Goal: Information Seeking & Learning: Learn about a topic

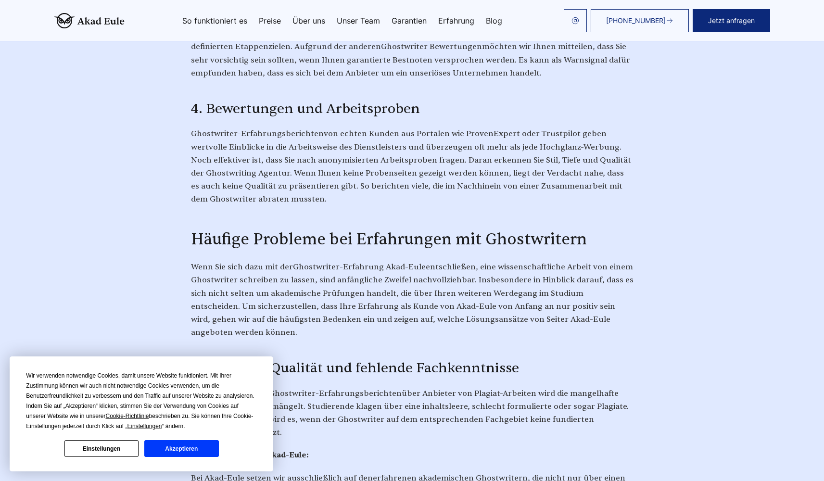
click at [205, 451] on button "Akzeptieren" at bounding box center [181, 448] width 74 height 17
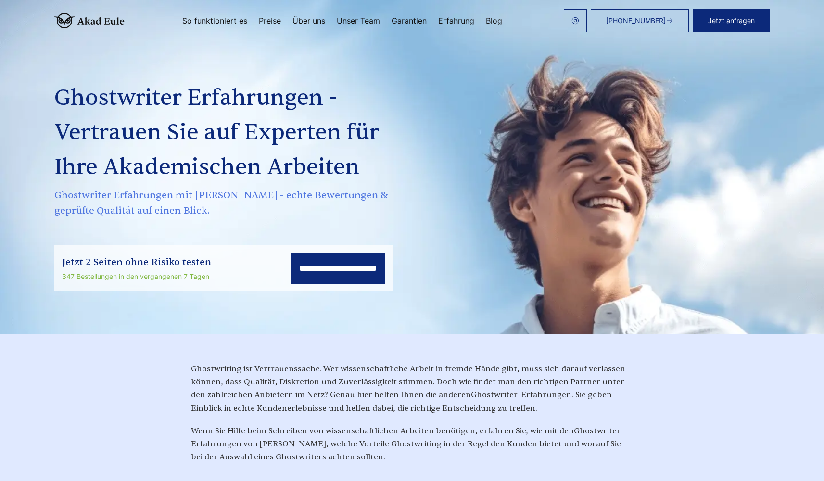
click at [89, 20] on img at bounding box center [89, 20] width 70 height 15
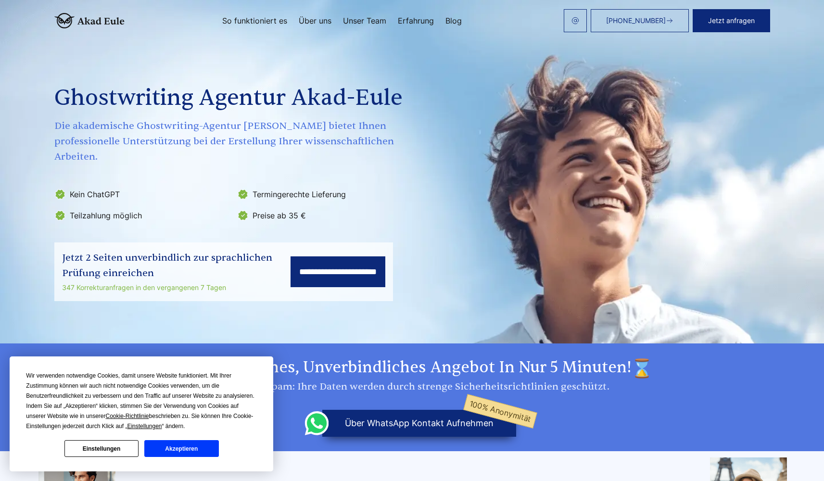
click at [197, 449] on button "Akzeptieren" at bounding box center [181, 448] width 74 height 17
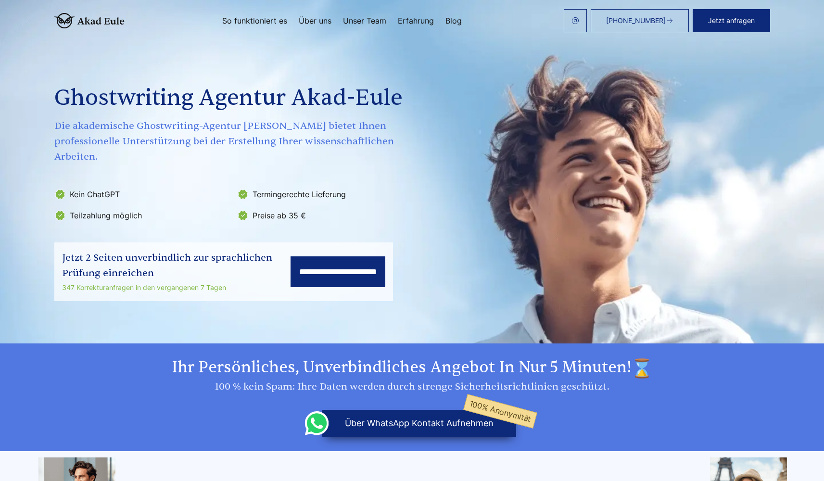
click at [366, 20] on link "Unser Team" at bounding box center [364, 21] width 43 height 8
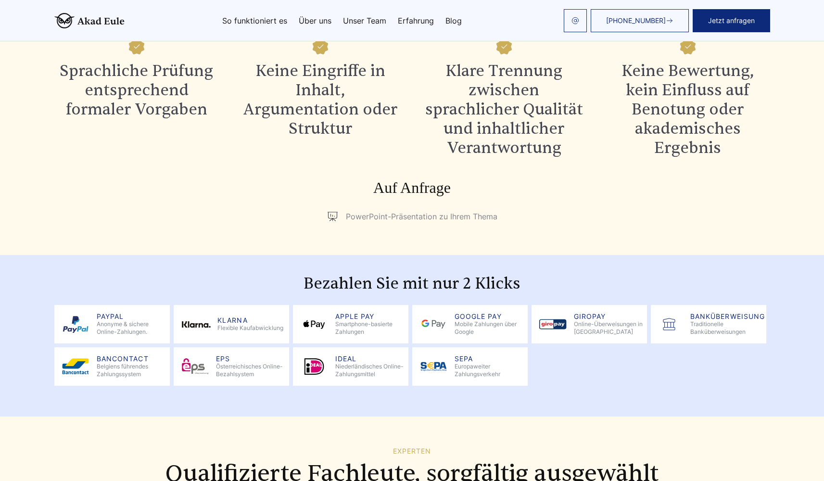
scroll to position [392, 0]
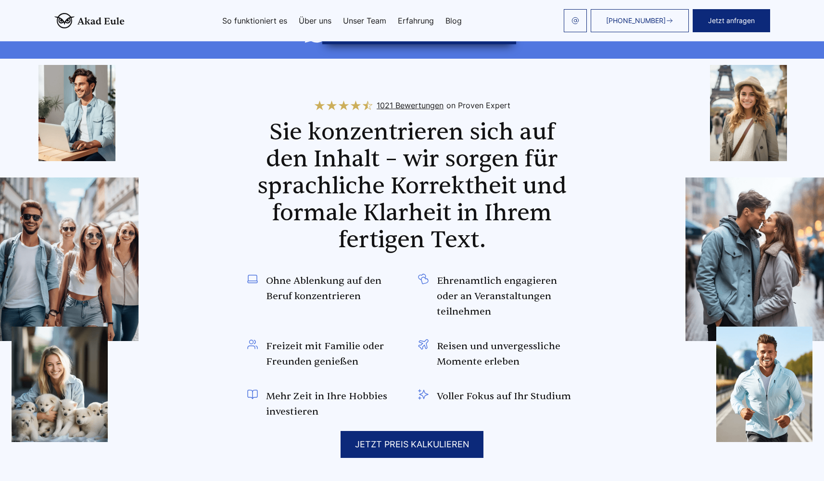
click at [93, 22] on img at bounding box center [89, 20] width 70 height 15
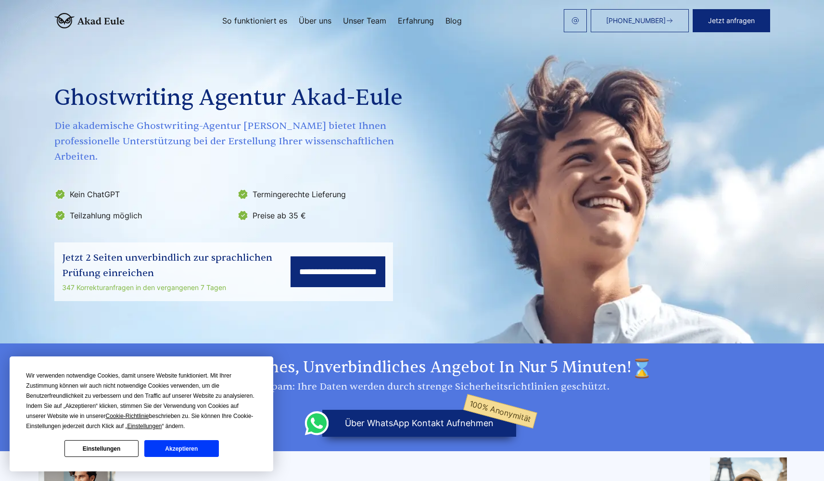
click at [187, 452] on button "Akzeptieren" at bounding box center [181, 448] width 74 height 17
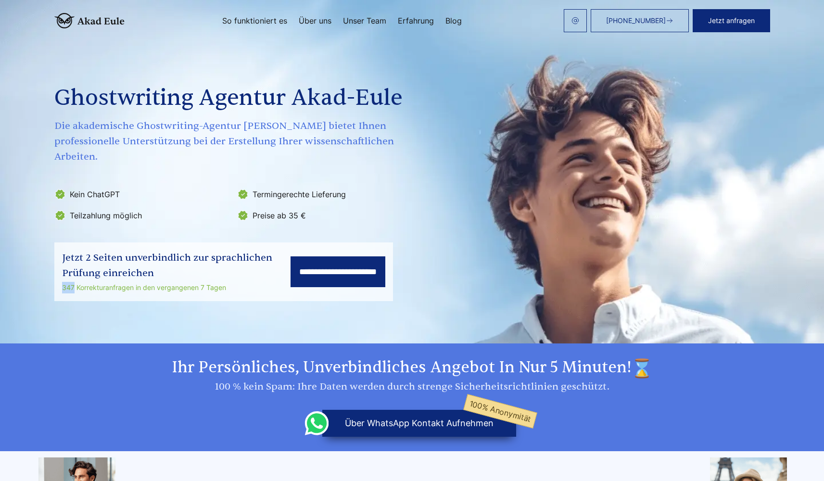
drag, startPoint x: 65, startPoint y: 272, endPoint x: 74, endPoint y: 274, distance: 8.3
click at [74, 274] on div "**********" at bounding box center [223, 271] width 338 height 59
click at [84, 282] on div "347 Korrekturanfragen in den vergangenen 7 Tagen" at bounding box center [176, 288] width 228 height 12
drag, startPoint x: 77, startPoint y: 272, endPoint x: 229, endPoint y: 273, distance: 151.9
click at [229, 282] on div "347 Korrekturanfragen in den vergangenen 7 Tagen" at bounding box center [176, 288] width 228 height 12
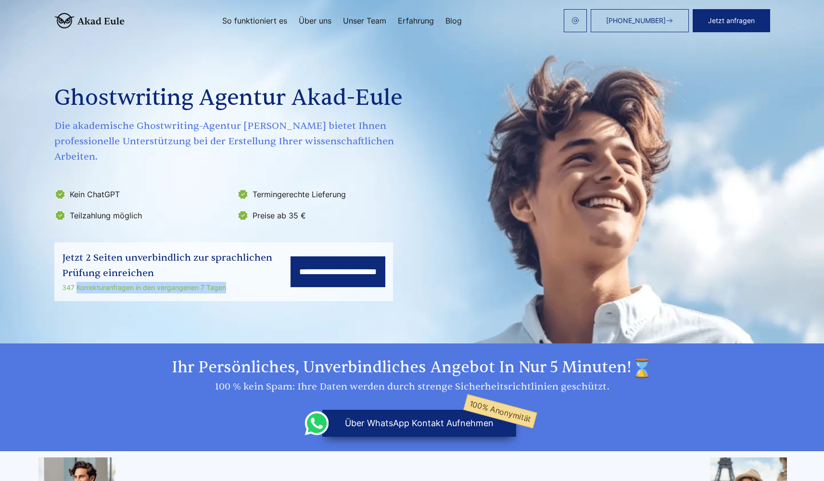
click at [237, 282] on div "347 Korrekturanfragen in den vergangenen 7 Tagen" at bounding box center [176, 288] width 228 height 12
drag, startPoint x: 222, startPoint y: 275, endPoint x: 200, endPoint y: 274, distance: 21.6
click at [200, 282] on div "347 Korrekturanfragen in den vergangenen 7 Tagen" at bounding box center [176, 288] width 228 height 12
click at [204, 288] on section "**********" at bounding box center [412, 171] width 824 height 343
drag, startPoint x: 76, startPoint y: 271, endPoint x: 54, endPoint y: 272, distance: 21.7
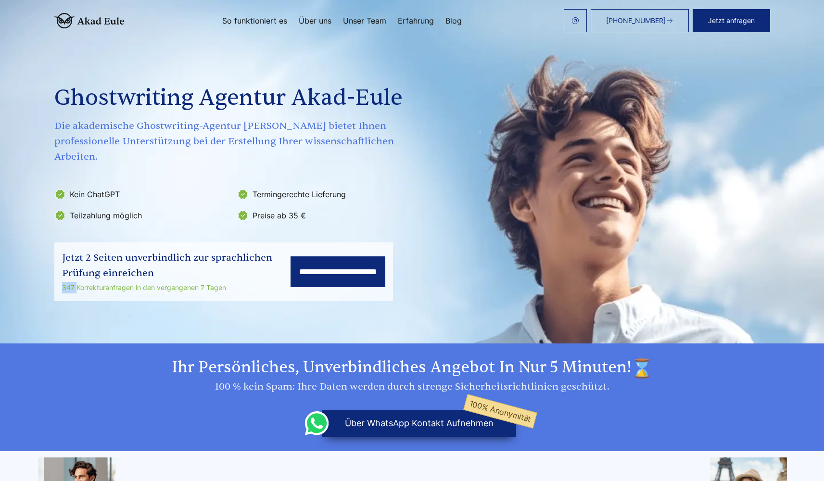
click at [54, 272] on div "**********" at bounding box center [223, 271] width 338 height 59
drag, startPoint x: 72, startPoint y: 276, endPoint x: 72, endPoint y: 282, distance: 5.3
click at [72, 282] on div "**********" at bounding box center [223, 271] width 338 height 59
drag, startPoint x: 75, startPoint y: 271, endPoint x: 57, endPoint y: 274, distance: 17.5
click at [57, 274] on div "**********" at bounding box center [223, 271] width 338 height 59
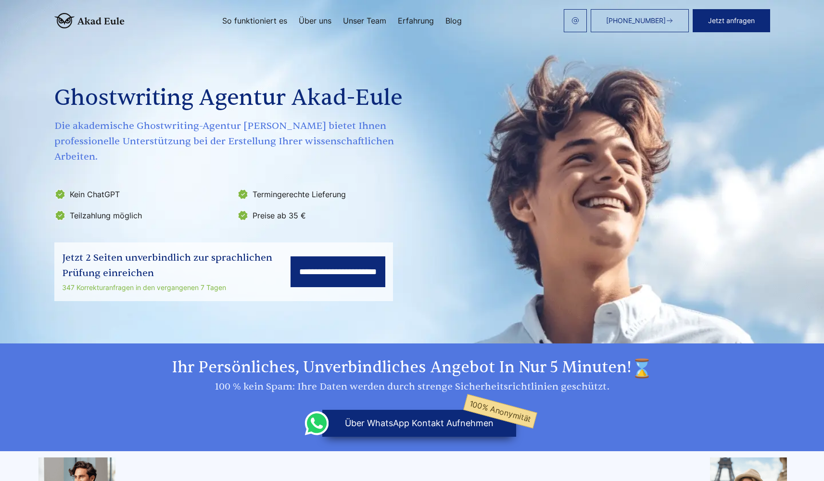
click at [62, 282] on div "347 Korrekturanfragen in den vergangenen 7 Tagen" at bounding box center [176, 288] width 228 height 12
drag, startPoint x: 74, startPoint y: 271, endPoint x: 60, endPoint y: 271, distance: 13.5
click at [60, 271] on div "**********" at bounding box center [223, 271] width 338 height 59
click at [87, 287] on section "**********" at bounding box center [412, 171] width 824 height 343
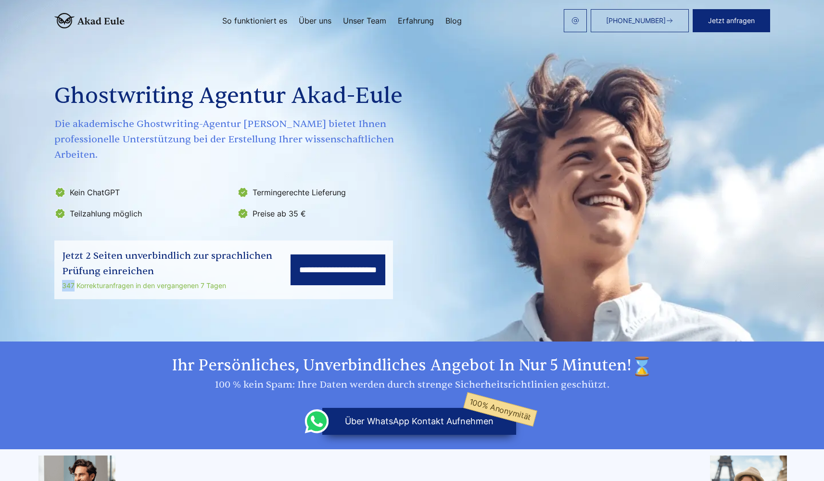
drag, startPoint x: 75, startPoint y: 270, endPoint x: 60, endPoint y: 269, distance: 14.9
click at [60, 269] on div "**********" at bounding box center [223, 269] width 338 height 59
click at [181, 280] on div "**********" at bounding box center [223, 269] width 338 height 59
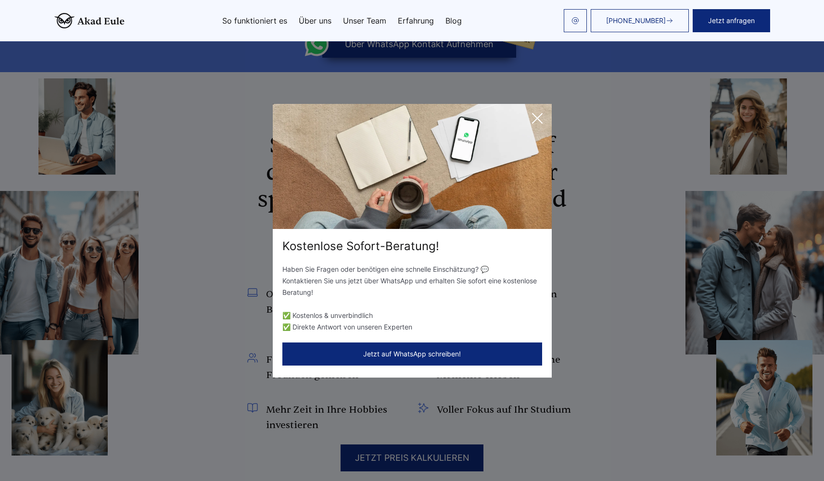
scroll to position [345, 0]
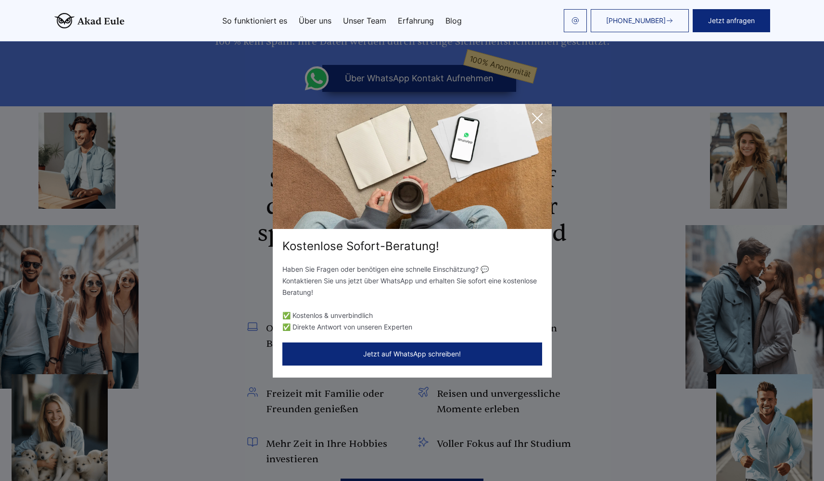
click at [540, 118] on icon at bounding box center [536, 118] width 19 height 19
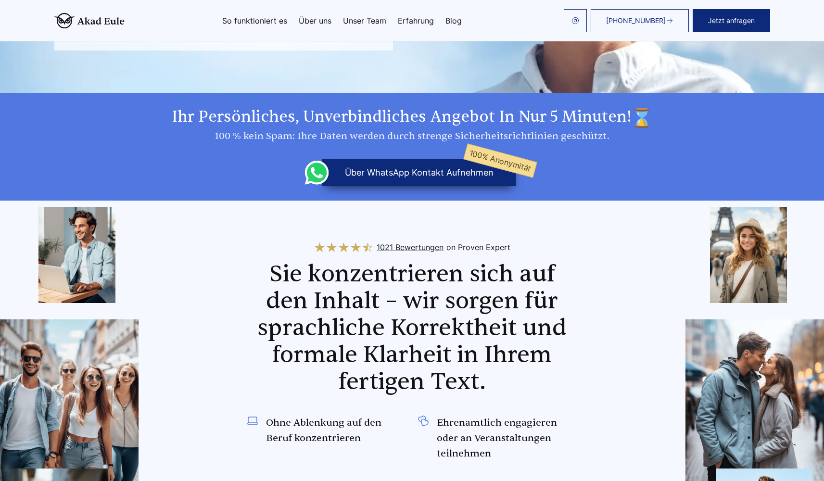
scroll to position [0, 0]
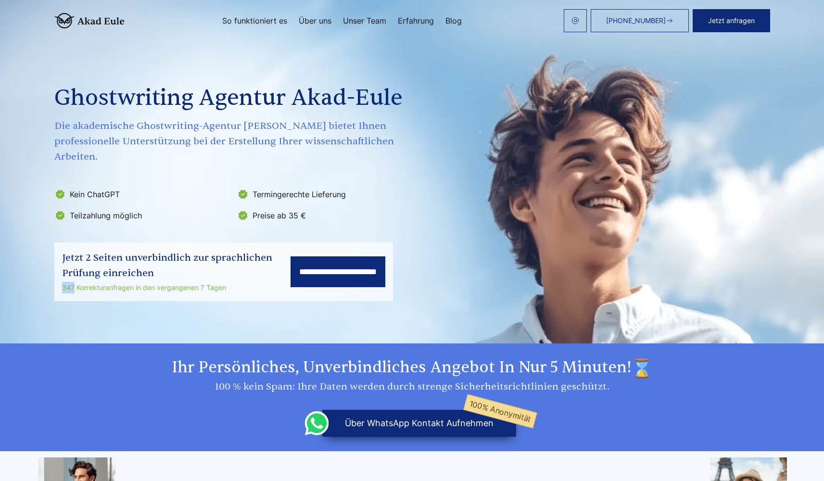
drag, startPoint x: 74, startPoint y: 274, endPoint x: 61, endPoint y: 273, distance: 13.0
click at [61, 273] on div "**********" at bounding box center [223, 271] width 338 height 59
click at [73, 285] on div "**********" at bounding box center [223, 271] width 338 height 59
drag, startPoint x: 72, startPoint y: 270, endPoint x: 60, endPoint y: 272, distance: 12.1
click at [60, 272] on div "**********" at bounding box center [223, 271] width 338 height 59
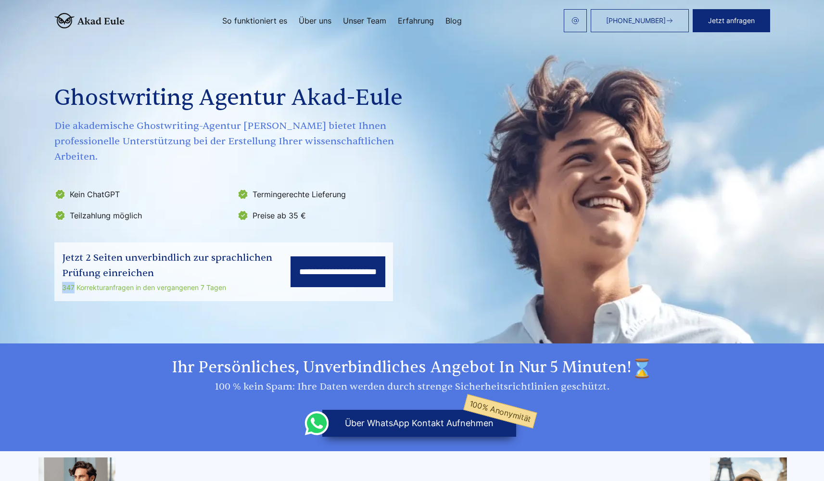
drag, startPoint x: 73, startPoint y: 272, endPoint x: 57, endPoint y: 273, distance: 16.4
click at [57, 273] on div "**********" at bounding box center [223, 271] width 338 height 59
click at [69, 283] on div "**********" at bounding box center [223, 271] width 338 height 59
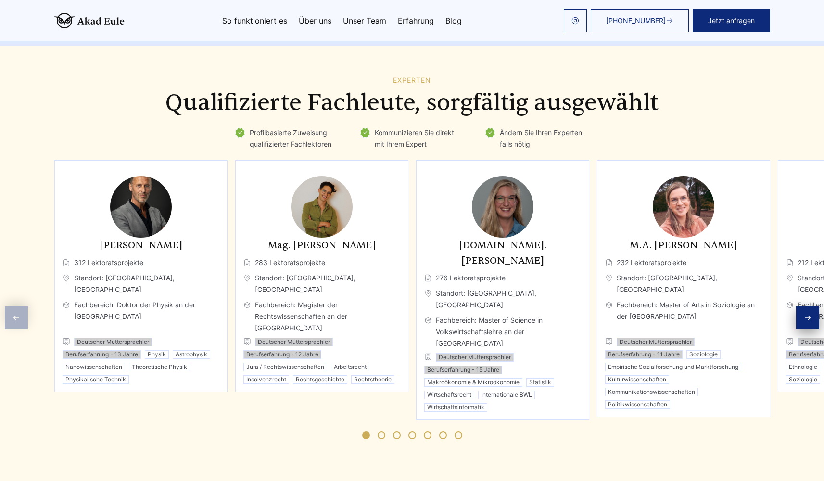
scroll to position [1308, 0]
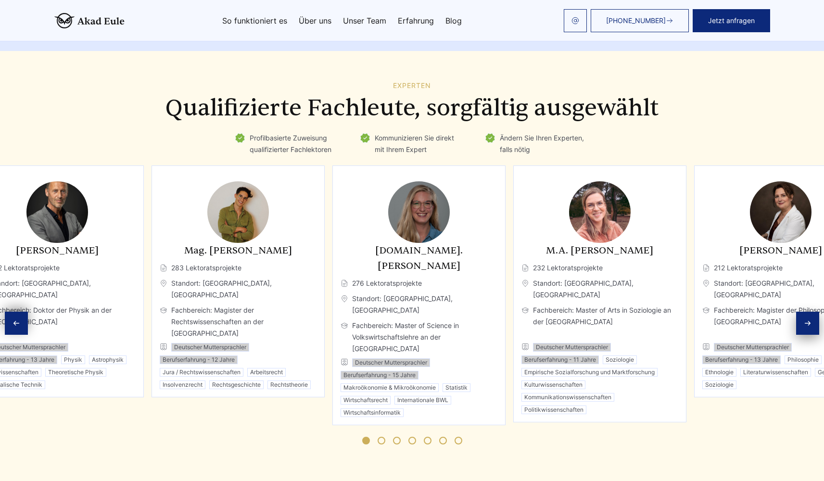
click at [160, 243] on h3 "Mag. [PERSON_NAME]" at bounding box center [238, 250] width 157 height 15
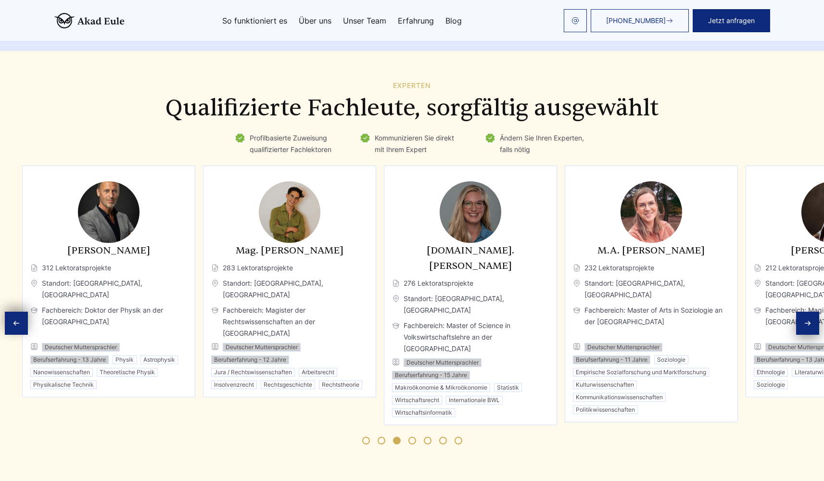
click at [549, 243] on div "M.Sc. Mila Liebermann 276 Lektoratsprojekte Standort: Puchs, Schweiz Fachbereic…" at bounding box center [470, 330] width 157 height 174
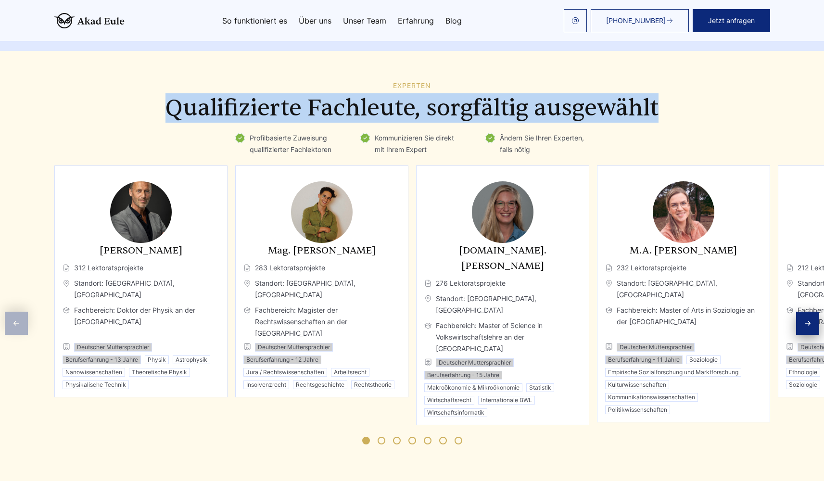
drag, startPoint x: 176, startPoint y: 94, endPoint x: 700, endPoint y: 102, distance: 524.1
click at [699, 102] on h2 "Qualifizierte Fachleute, sorgfältig ausgewählt" at bounding box center [411, 108] width 715 height 27
click at [712, 102] on h2 "Qualifizierte Fachleute, sorgfältig ausgewählt" at bounding box center [411, 108] width 715 height 27
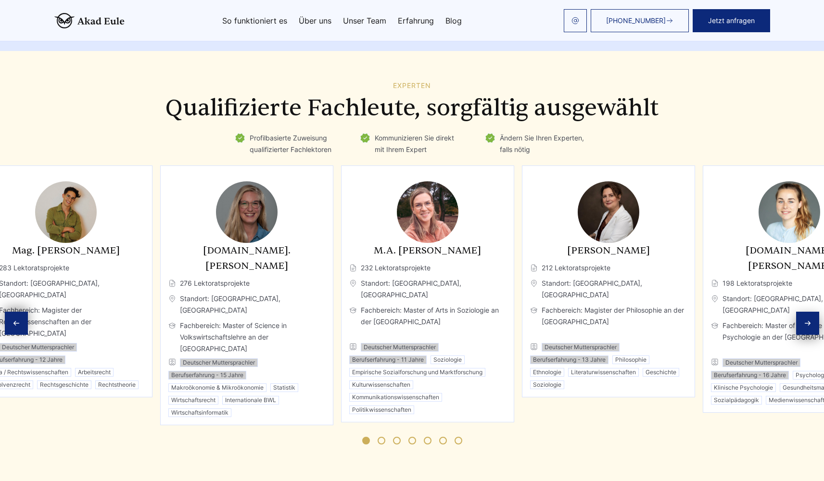
click at [341, 196] on div "M.A. Julia Hartmann 232 Lektoratsprojekte Standort: Halle, Deutschland Fachbere…" at bounding box center [427, 293] width 173 height 257
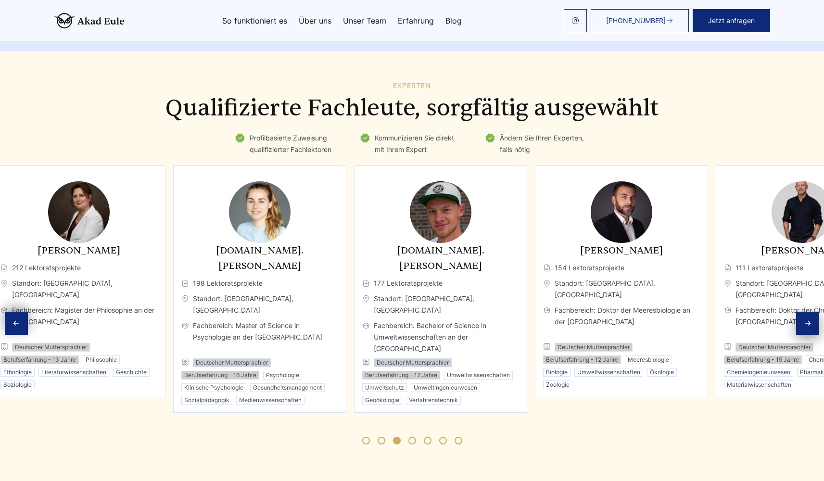
click at [53, 207] on div "Dr. Eleanor Fischer 212 Lektoratsprojekte Standort: Wien, Österreich Fachbereic…" at bounding box center [78, 281] width 173 height 232
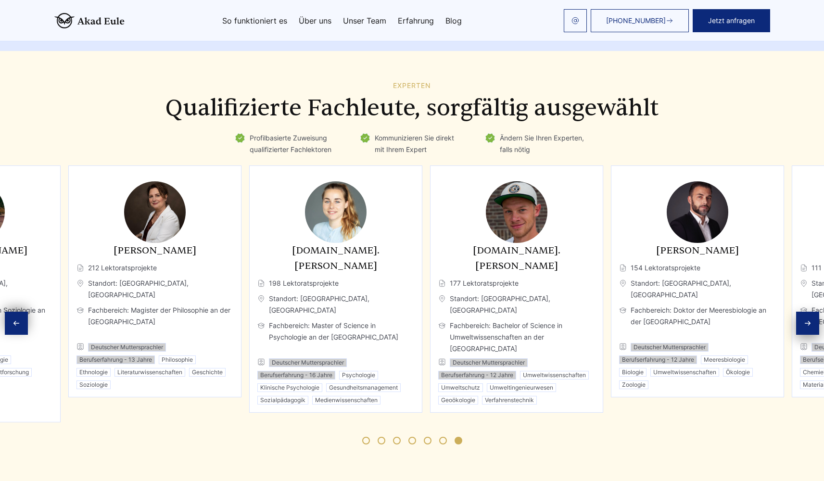
click at [637, 234] on div "Dr. Malte Kusch 154 Lektoratsprojekte Standort: Berlin, Deutschland Fachbereich…" at bounding box center [697, 281] width 173 height 232
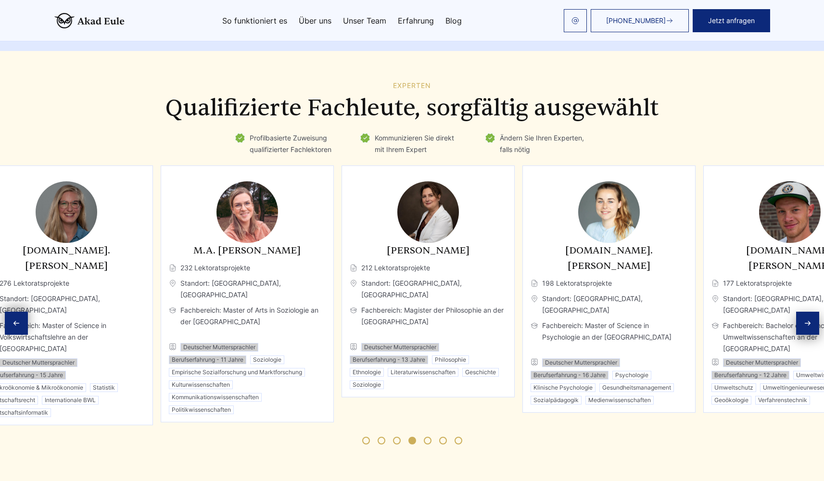
click at [506, 243] on div "Dr. Eleanor Fischer 212 Lektoratsprojekte Standort: Wien, Österreich Fachbereic…" at bounding box center [428, 316] width 157 height 146
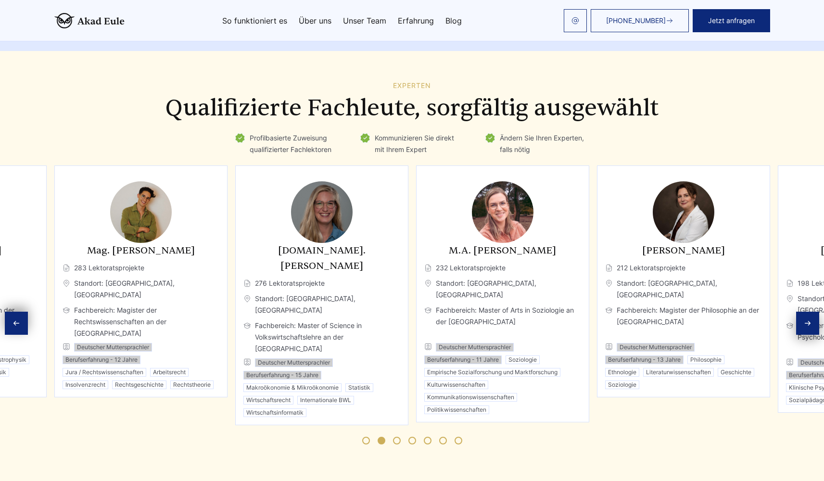
click at [400, 277] on span "276 Lektoratsprojekte" at bounding box center [321, 283] width 157 height 12
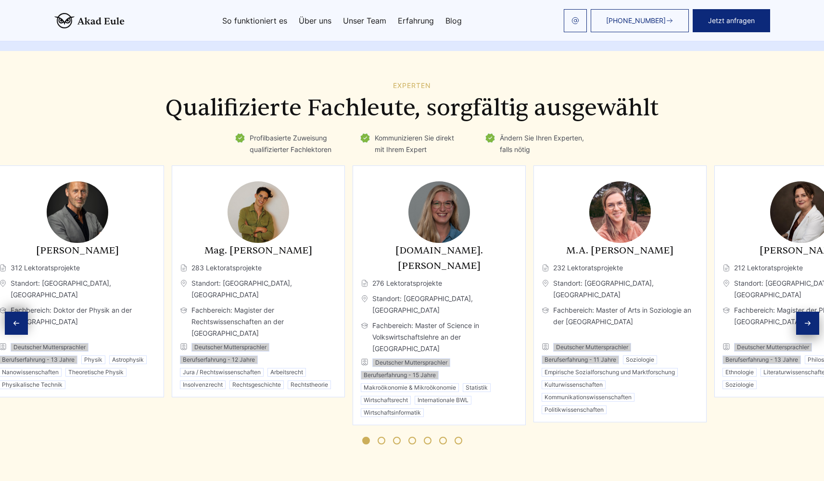
click at [548, 262] on span "232 Lektoratsprojekte" at bounding box center [619, 268] width 157 height 12
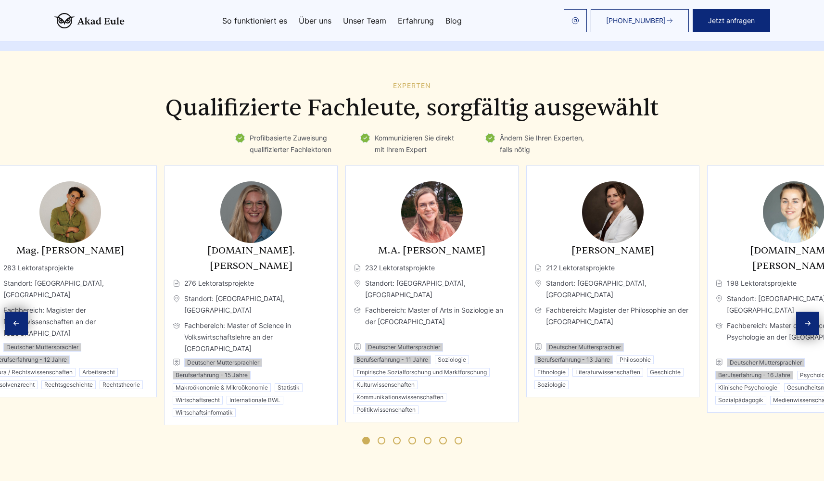
click at [182, 277] on div "M.Sc. Mila Liebermann 276 Lektoratsprojekte Standort: Puchs, Schweiz Fachbereic…" at bounding box center [251, 330] width 157 height 174
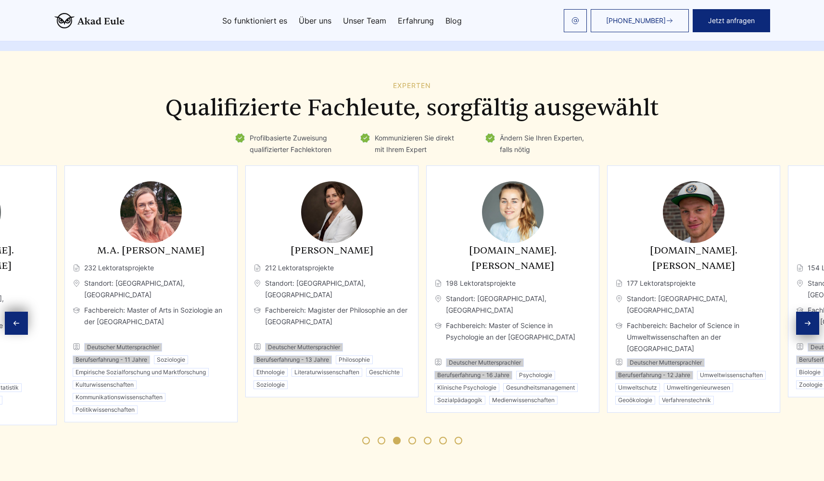
click at [253, 243] on div "Dr. Eleanor Fischer 212 Lektoratsprojekte Standort: Wien, Österreich Fachbereic…" at bounding box center [331, 316] width 157 height 146
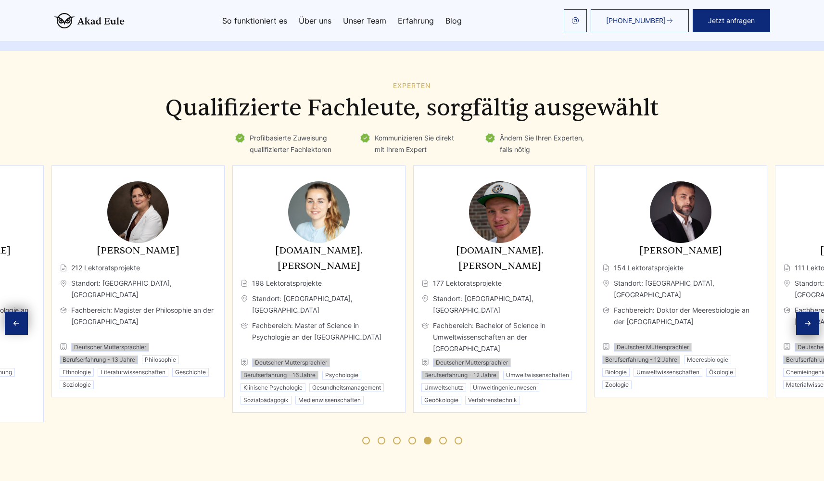
click at [421, 243] on h3 "[DOMAIN_NAME]. [PERSON_NAME]" at bounding box center [499, 258] width 157 height 31
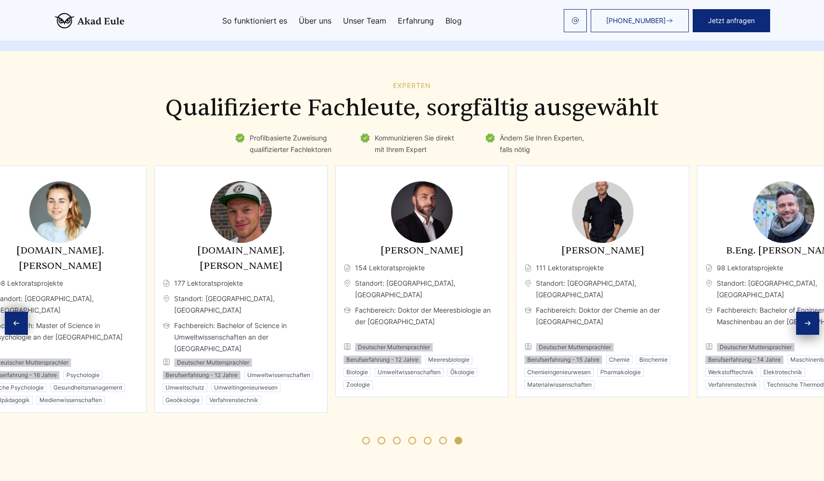
click at [319, 251] on div "B.Sc. Eric Zimmermann 177 Lektoratsprojekte Standort: Bregenzer Wald, Österreic…" at bounding box center [240, 324] width 157 height 162
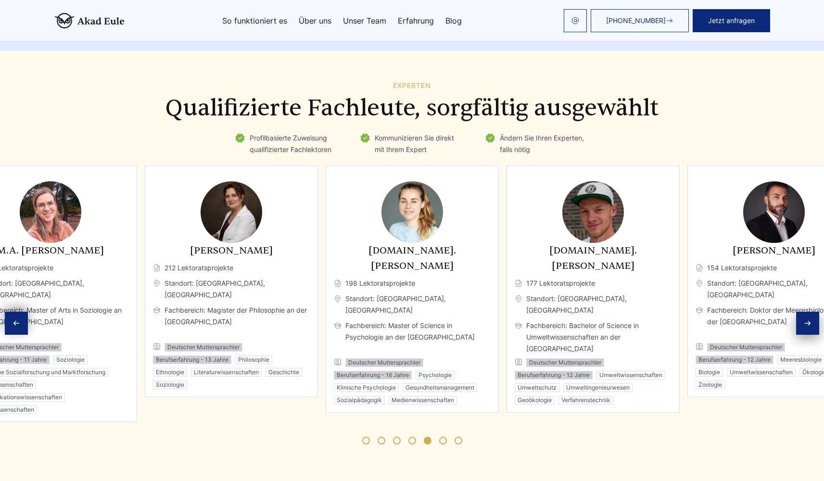
click at [499, 218] on div "M.Sc. Anna Nowak 198 Lektoratsprojekte Standort: Berlin, Deutschland Fachbereic…" at bounding box center [411, 288] width 173 height 247
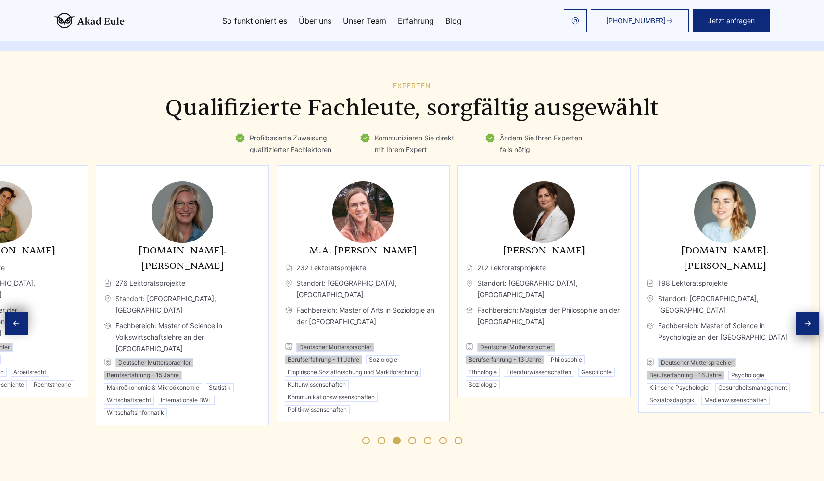
click at [441, 244] on div "M.A. Julia Hartmann 232 Lektoratsprojekte Standort: Halle, Deutschland Fachbere…" at bounding box center [363, 328] width 157 height 171
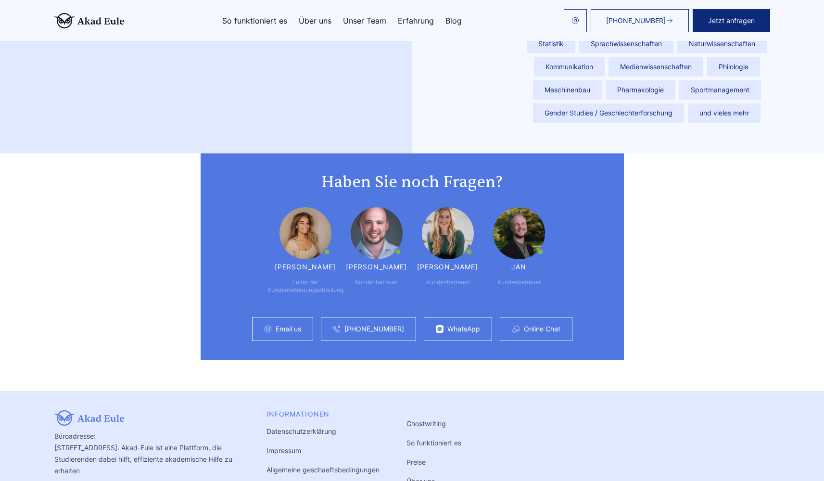
scroll to position [2275, 0]
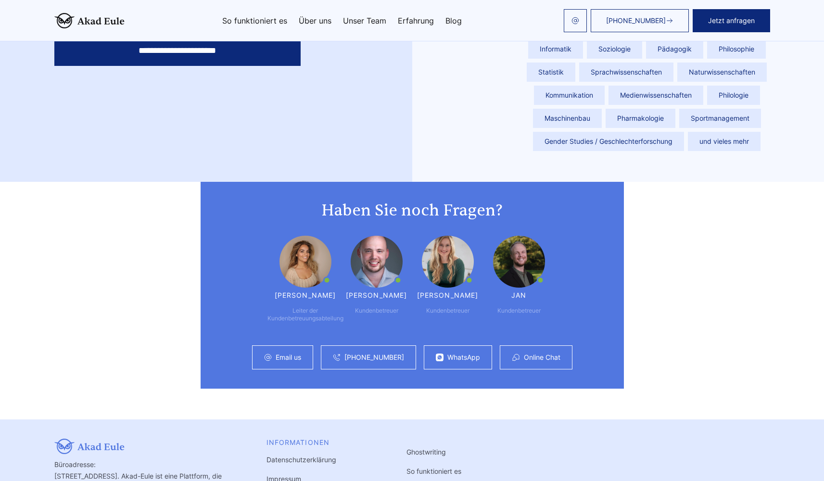
drag, startPoint x: 527, startPoint y: 278, endPoint x: 254, endPoint y: 202, distance: 283.8
click at [255, 202] on div "Haben Sie noch Fragen? Maria Leiter der Kundenbetreuungsabteilung Günther Kunde…" at bounding box center [411, 285] width 423 height 207
drag, startPoint x: 131, startPoint y: 214, endPoint x: 132, endPoint y: 209, distance: 5.5
click at [131, 214] on div "Haben Sie noch Fragen? Maria Leiter der Kundenbetreuungsabteilung Günther Kunde…" at bounding box center [412, 285] width 738 height 207
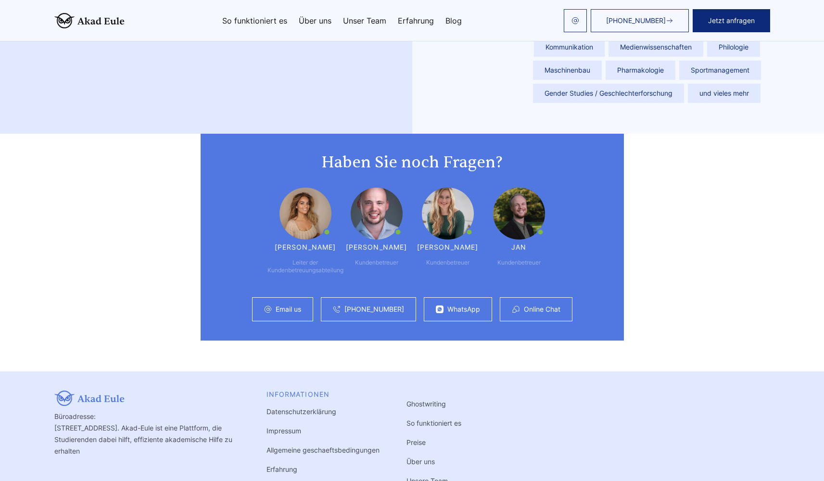
scroll to position [2422, 0]
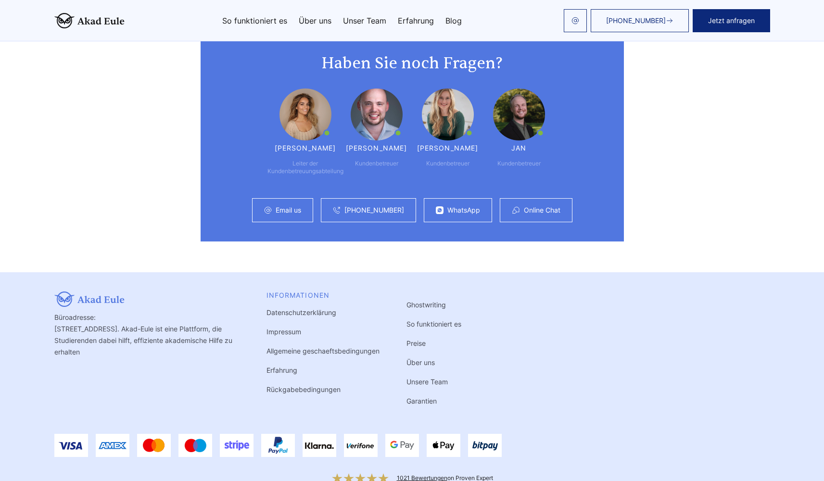
click at [363, 23] on link "Unser Team" at bounding box center [364, 21] width 43 height 8
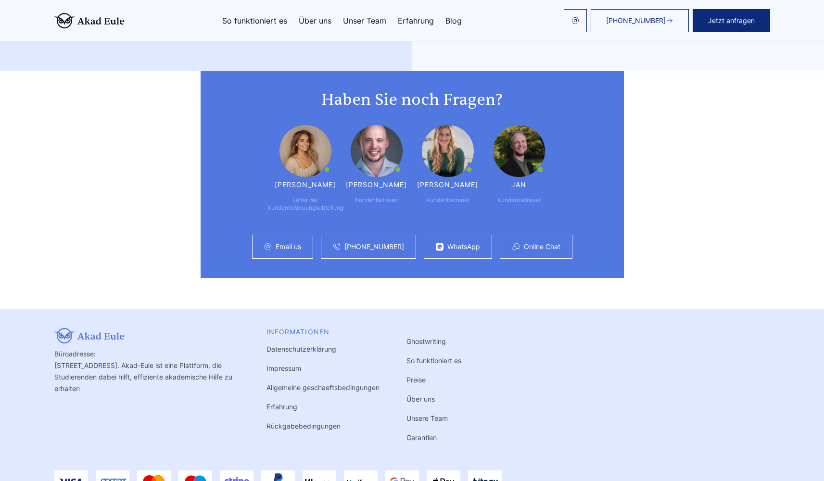
click at [366, 21] on link "Unser Team" at bounding box center [364, 21] width 43 height 8
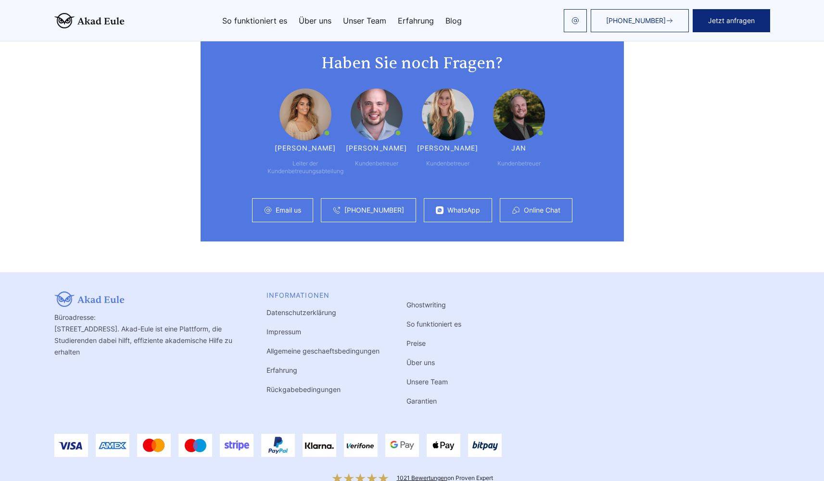
click at [426, 473] on div "1021 Bewertungen on Proven Expert" at bounding box center [445, 478] width 96 height 8
click at [424, 473] on link "1021 Bewertungen" at bounding box center [422, 477] width 50 height 7
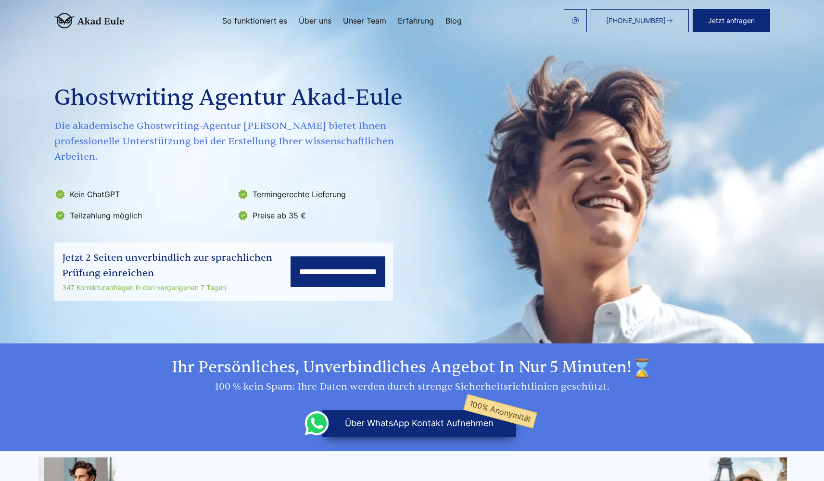
click at [359, 22] on link "Unser Team" at bounding box center [364, 21] width 43 height 8
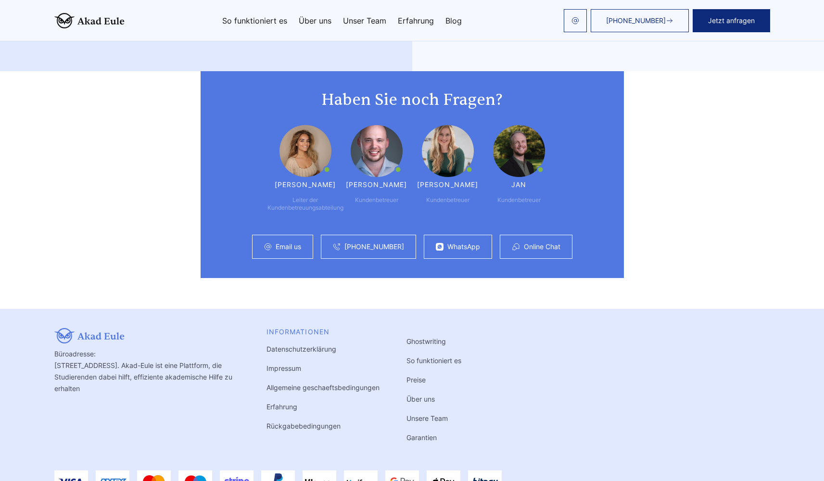
click at [430, 356] on link "So funktioniert es" at bounding box center [433, 360] width 55 height 8
click at [412, 375] on link "Preise" at bounding box center [415, 379] width 19 height 8
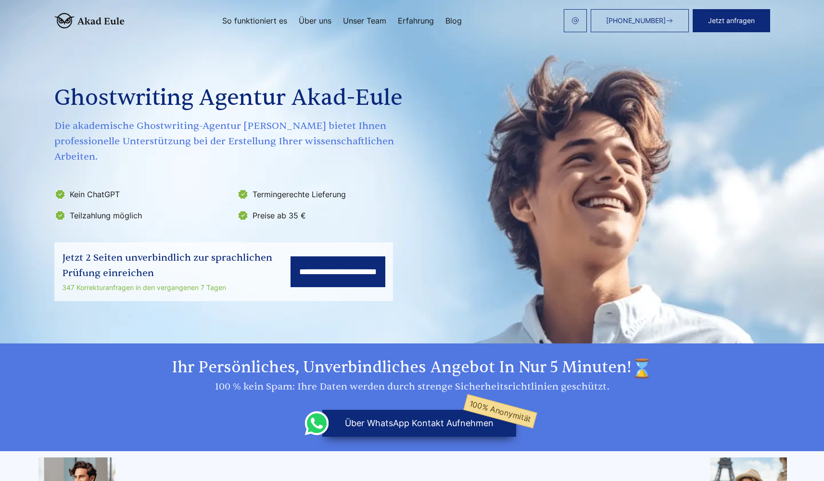
click at [370, 17] on link "Unser Team" at bounding box center [364, 21] width 43 height 8
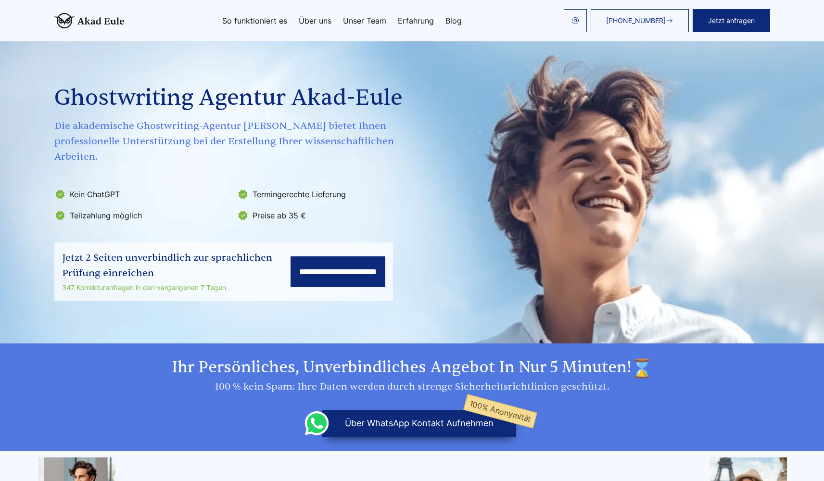
scroll to position [2386, 0]
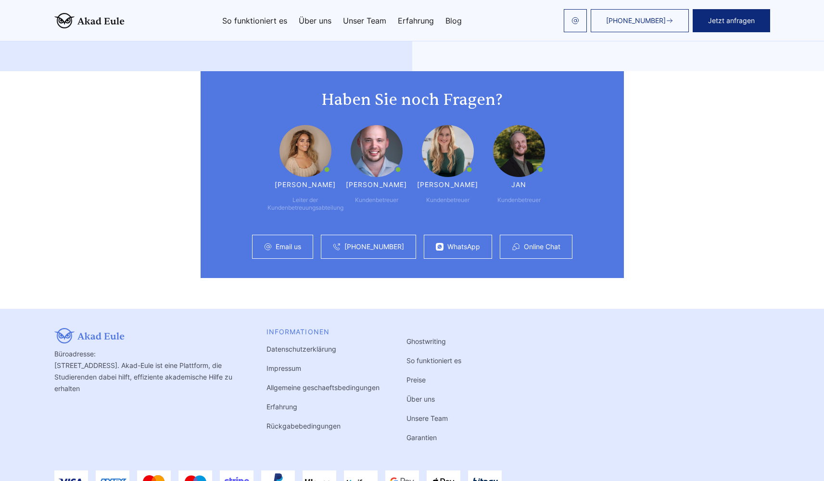
click at [414, 20] on link "Erfahrung" at bounding box center [416, 21] width 36 height 8
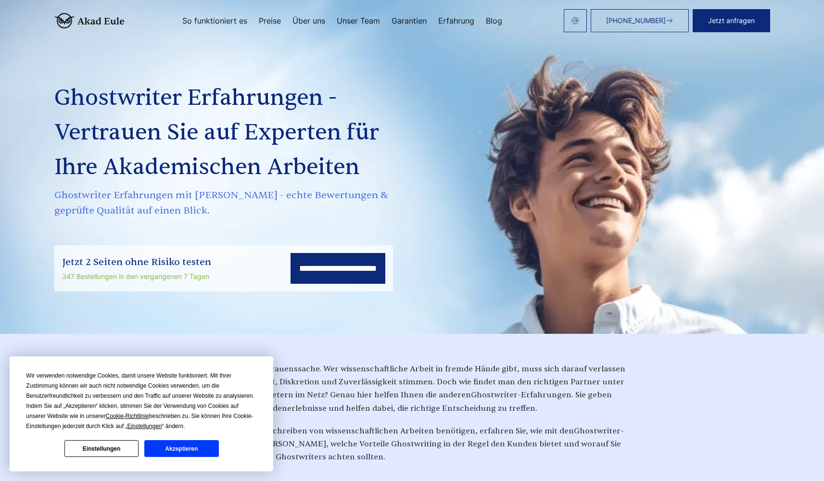
click at [189, 450] on button "Akzeptieren" at bounding box center [181, 448] width 74 height 17
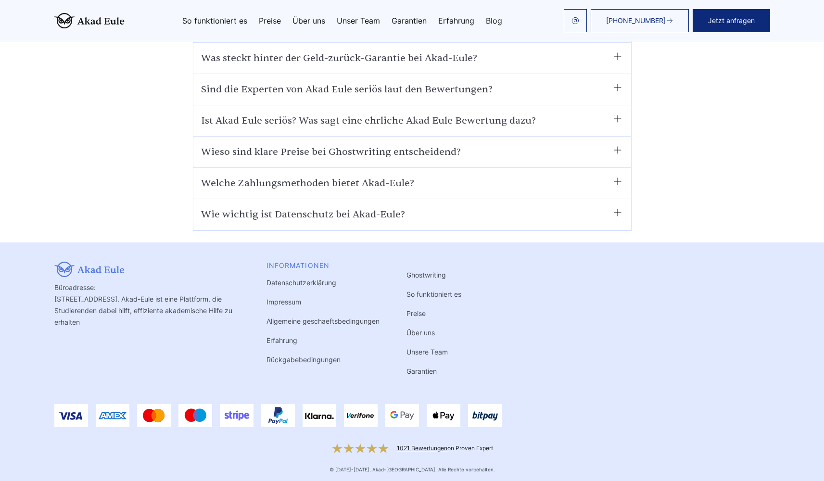
scroll to position [5978, 0]
click at [281, 302] on link "Impressum" at bounding box center [283, 302] width 35 height 8
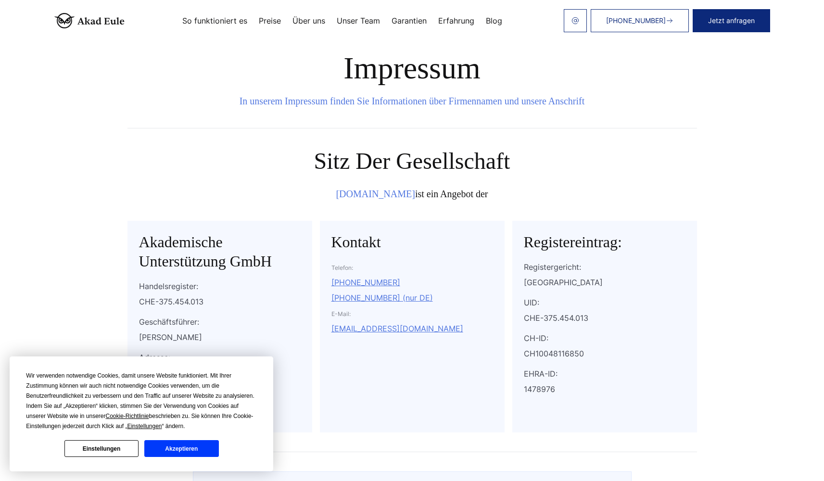
click at [193, 448] on button "Akzeptieren" at bounding box center [181, 448] width 74 height 17
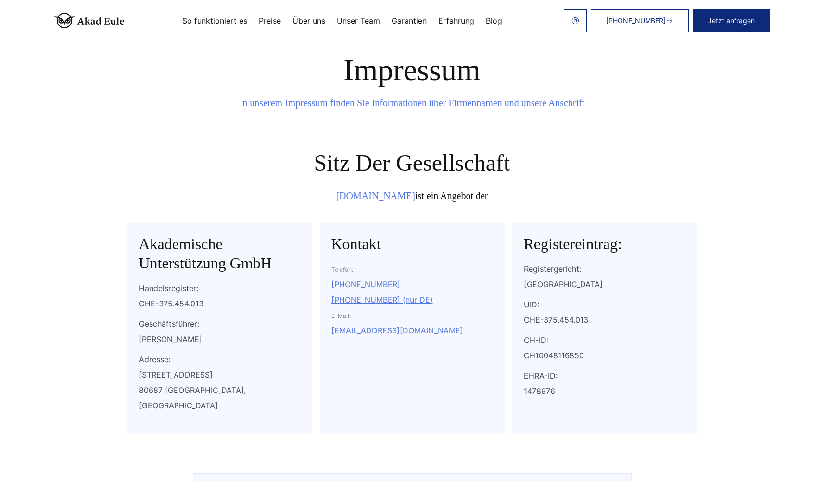
click at [101, 25] on img at bounding box center [89, 20] width 70 height 15
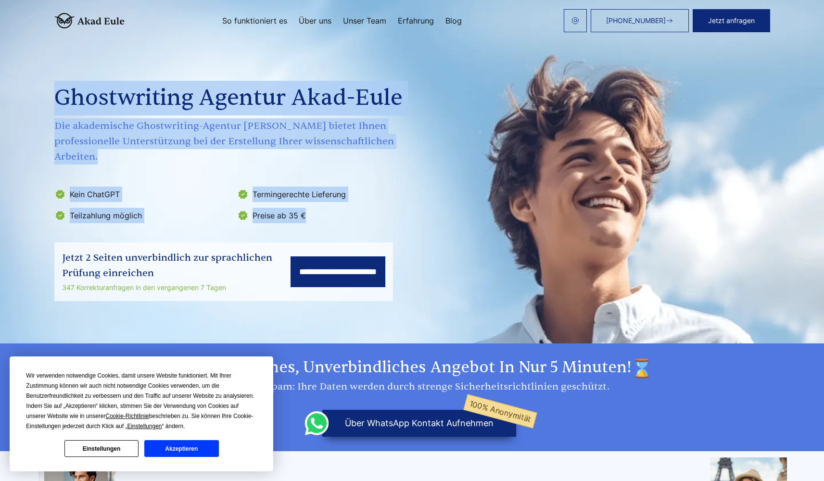
drag, startPoint x: 56, startPoint y: 95, endPoint x: 327, endPoint y: 201, distance: 291.7
click at [327, 201] on div "Ghostwriting Agentur Akad-Eule Die akademische Ghostwriting-Agentur [PERSON_NAM…" at bounding box center [235, 129] width 362 height 188
click at [335, 208] on li "Preise ab 35 €" at bounding box center [325, 215] width 177 height 15
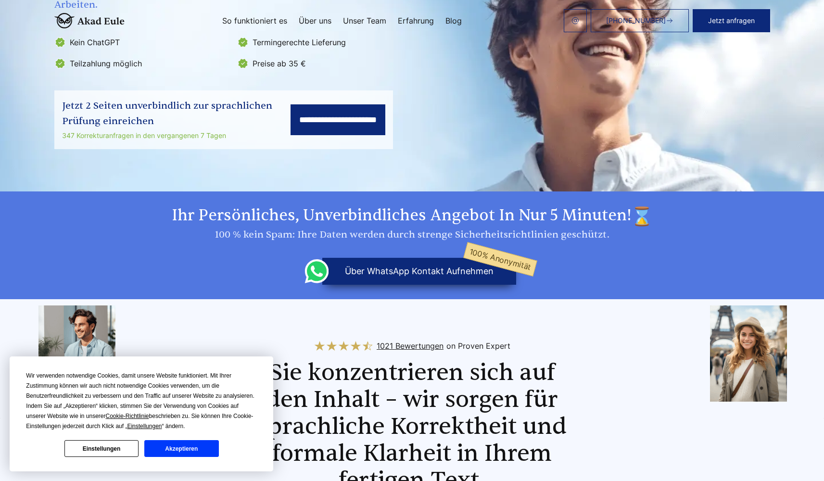
scroll to position [258, 0]
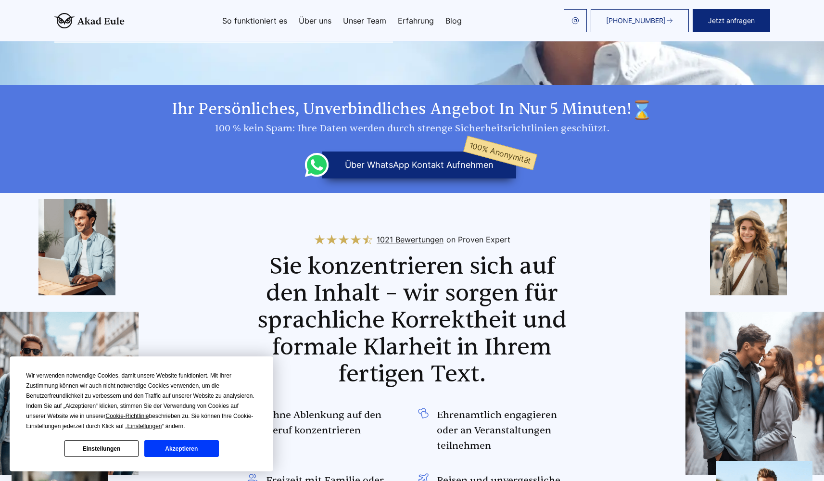
click at [197, 451] on button "Akzeptieren" at bounding box center [181, 448] width 74 height 17
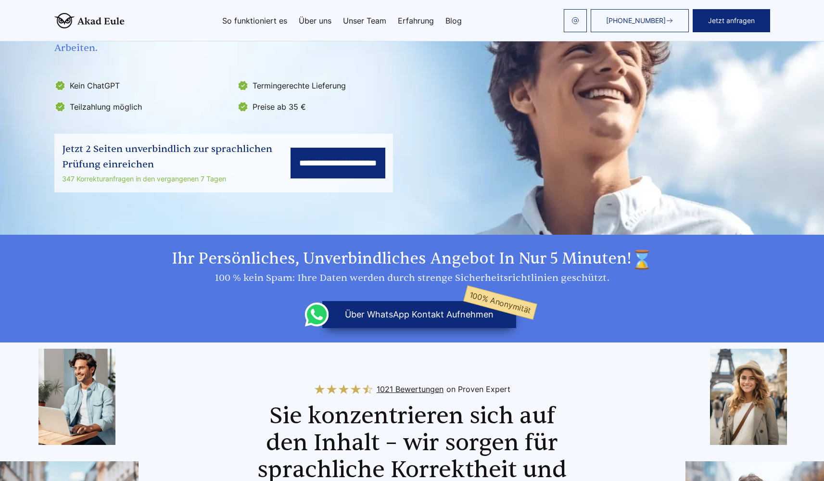
scroll to position [0, 0]
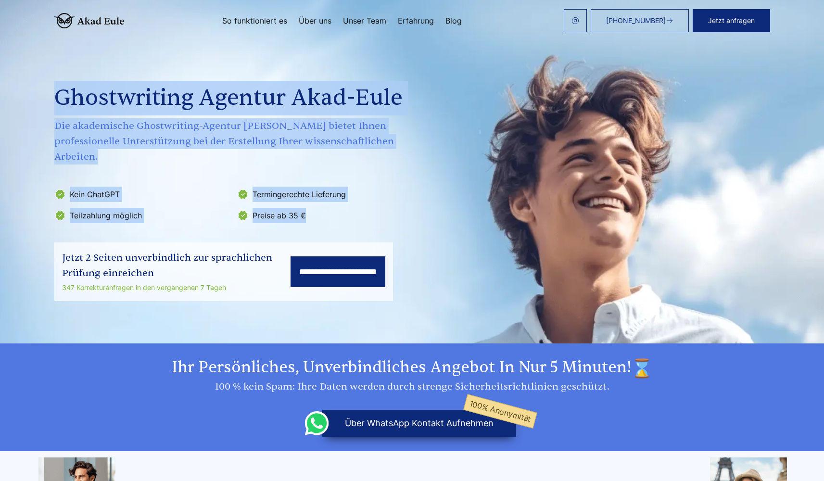
drag, startPoint x: 304, startPoint y: 199, endPoint x: 10, endPoint y: 97, distance: 311.2
click at [10, 97] on section "**********" at bounding box center [412, 171] width 824 height 343
click at [67, 74] on div "Ghostwriting Agentur Akad-Eule Die akademische Ghostwriting-Agentur [PERSON_NAM…" at bounding box center [235, 129] width 362 height 188
